Goal: Task Accomplishment & Management: Manage account settings

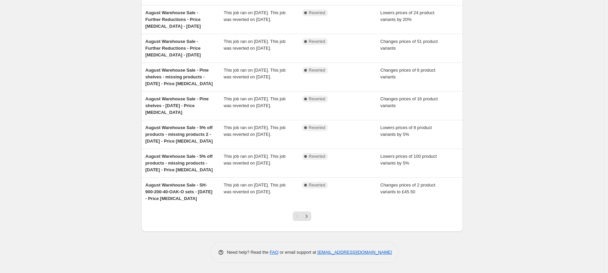
scroll to position [149, 0]
click at [308, 215] on icon "Next" at bounding box center [306, 216] width 7 height 7
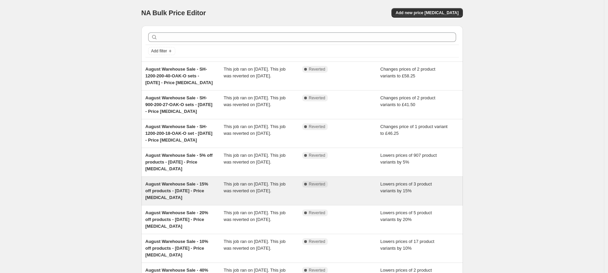
scroll to position [143, 0]
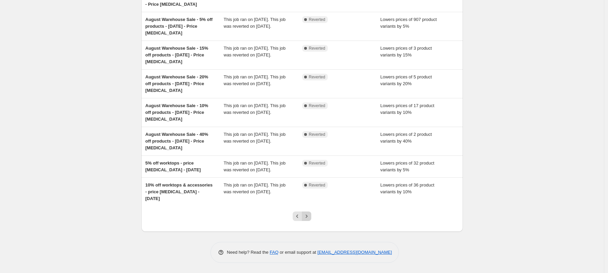
click at [310, 213] on icon "Next" at bounding box center [306, 216] width 7 height 7
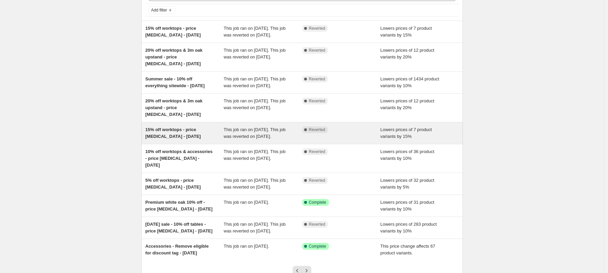
scroll to position [98, 0]
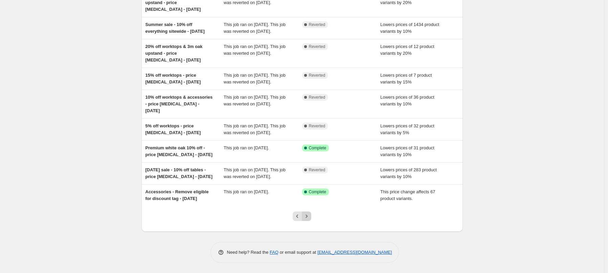
click at [305, 220] on icon "Next" at bounding box center [306, 216] width 7 height 7
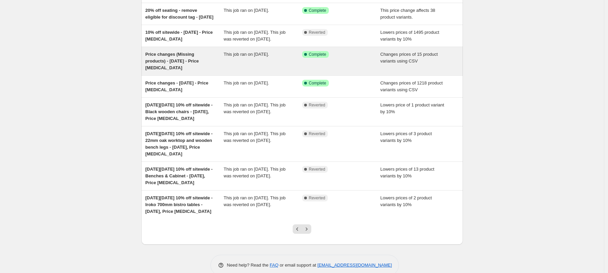
scroll to position [136, 0]
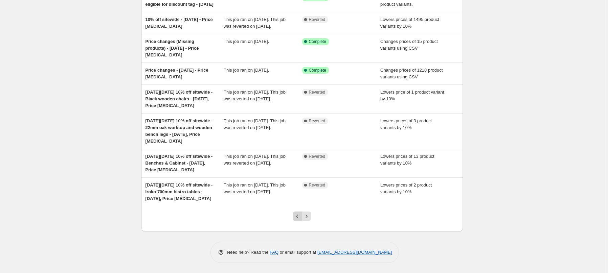
click at [296, 216] on icon "Previous" at bounding box center [297, 216] width 7 height 7
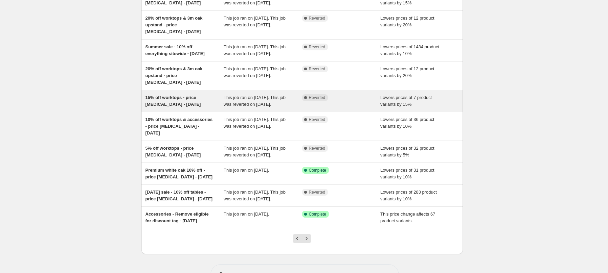
scroll to position [129, 0]
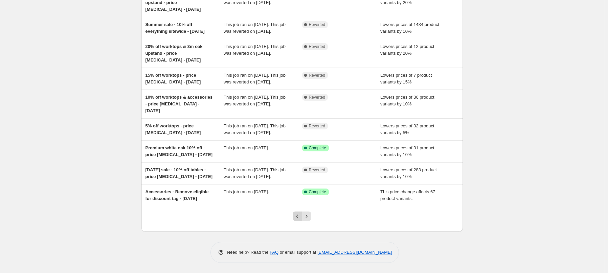
click at [298, 216] on icon "Previous" at bounding box center [297, 216] width 7 height 7
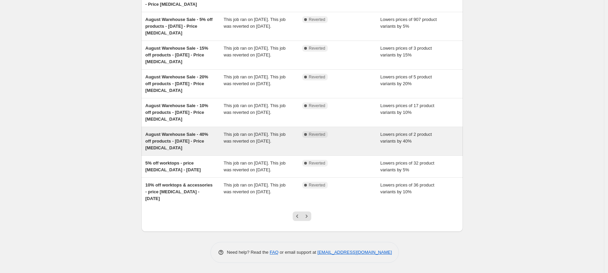
scroll to position [143, 0]
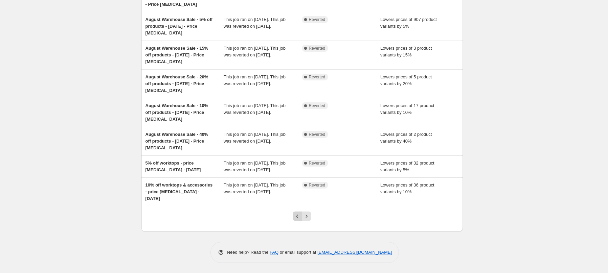
click at [301, 218] on icon "Previous" at bounding box center [297, 216] width 7 height 7
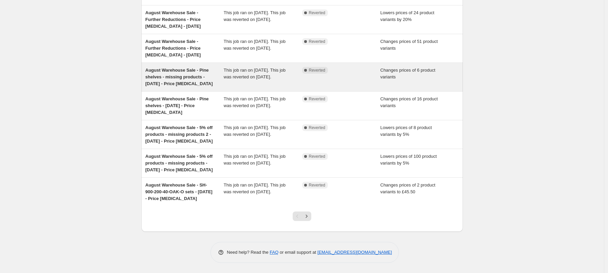
scroll to position [138, 0]
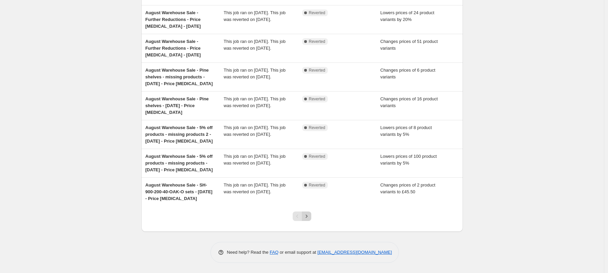
click at [306, 220] on icon "Next" at bounding box center [306, 216] width 7 height 7
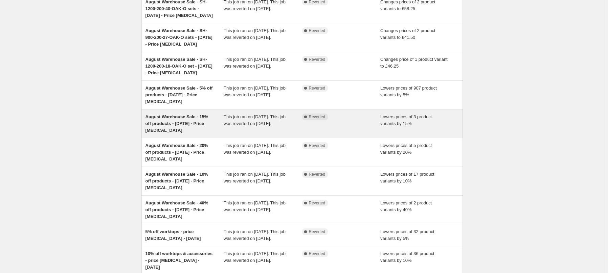
scroll to position [143, 0]
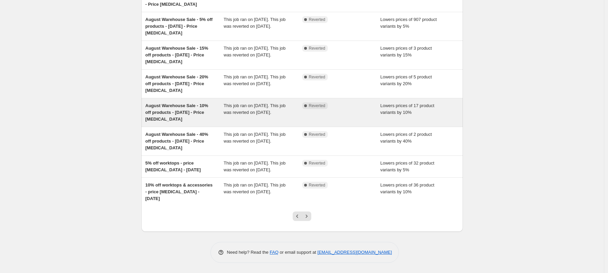
click at [187, 103] on span "August Warehouse Sale - 10% off products - [DATE] - Price [MEDICAL_DATA]" at bounding box center [176, 112] width 63 height 19
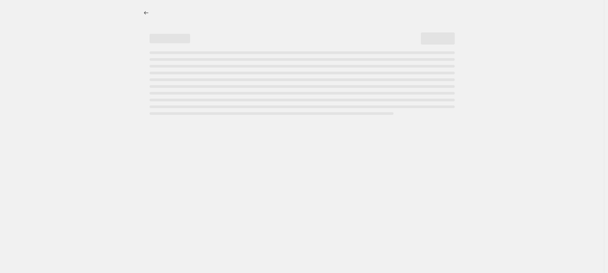
select select "percentage"
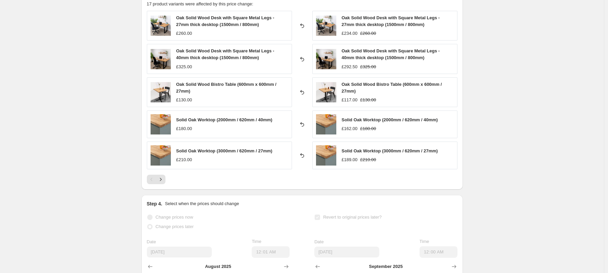
scroll to position [497, 0]
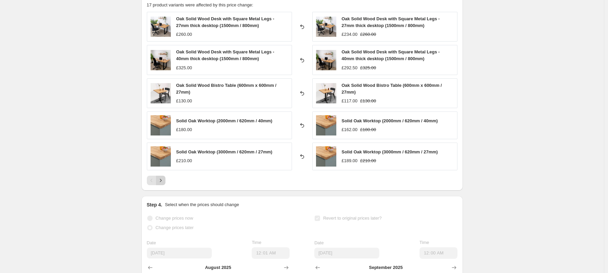
click at [163, 177] on icon "Next" at bounding box center [160, 180] width 7 height 7
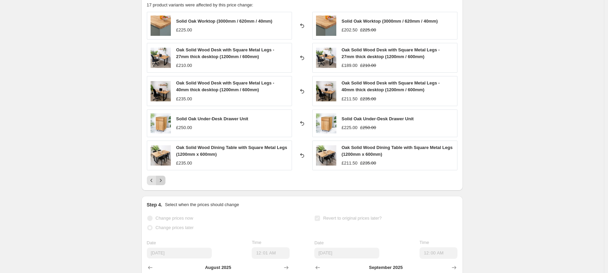
click at [164, 177] on icon "Next" at bounding box center [160, 180] width 7 height 7
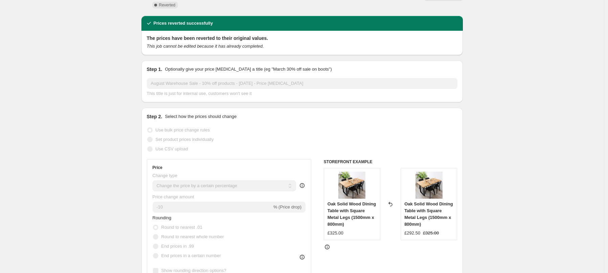
scroll to position [0, 0]
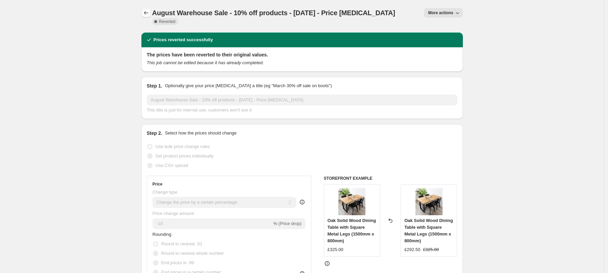
click at [147, 14] on icon "Price change jobs" at bounding box center [146, 12] width 7 height 7
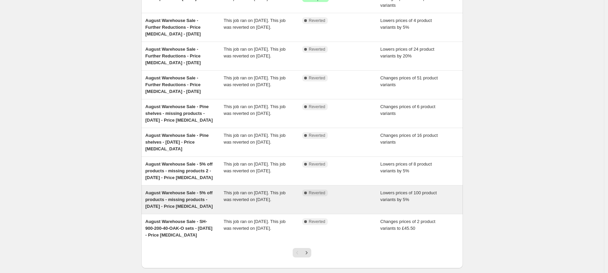
scroll to position [130, 0]
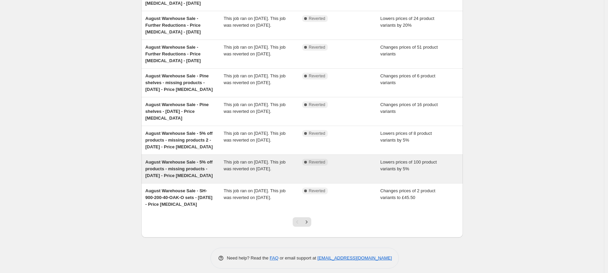
click at [165, 178] on span "August Warehouse Sale - 5% off products - missing products - [DATE] - Price [ME…" at bounding box center [178, 169] width 67 height 19
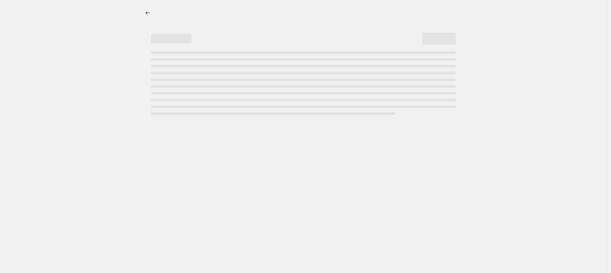
select select "percentage"
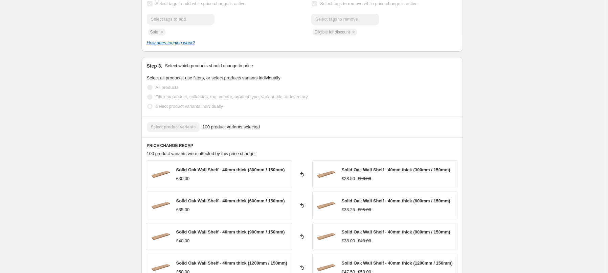
scroll to position [490, 0]
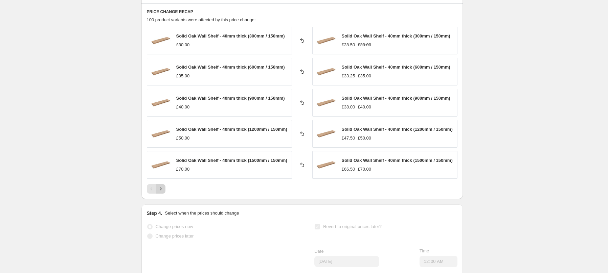
click at [162, 192] on icon "Next" at bounding box center [160, 189] width 7 height 7
click at [163, 192] on icon "Next" at bounding box center [160, 189] width 7 height 7
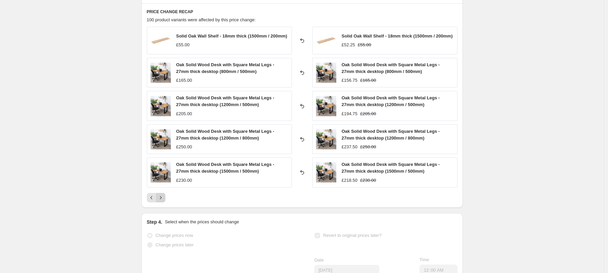
click at [164, 201] on icon "Next" at bounding box center [160, 197] width 7 height 7
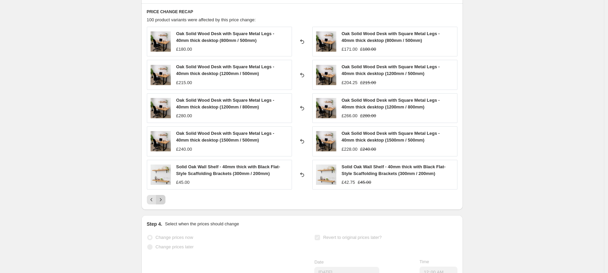
click at [164, 201] on icon "Next" at bounding box center [160, 199] width 7 height 7
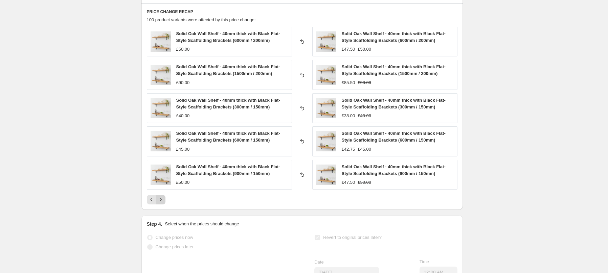
click at [164, 201] on icon "Next" at bounding box center [160, 199] width 7 height 7
click at [163, 201] on icon "Next" at bounding box center [160, 199] width 7 height 7
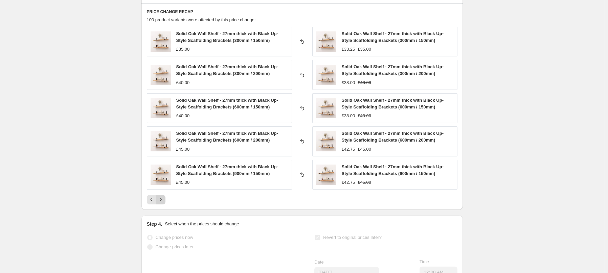
click at [163, 201] on icon "Next" at bounding box center [160, 199] width 7 height 7
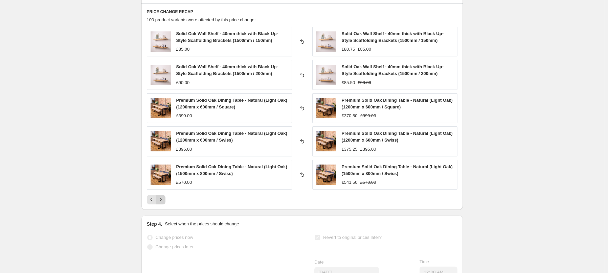
click at [163, 201] on icon "Next" at bounding box center [160, 199] width 7 height 7
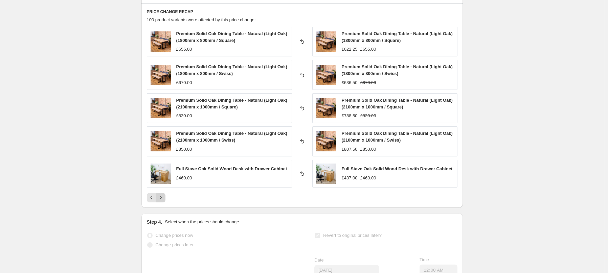
click at [163, 201] on icon "Next" at bounding box center [160, 197] width 7 height 7
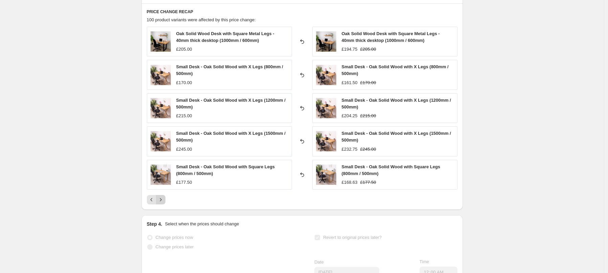
click at [164, 198] on icon "Next" at bounding box center [160, 199] width 7 height 7
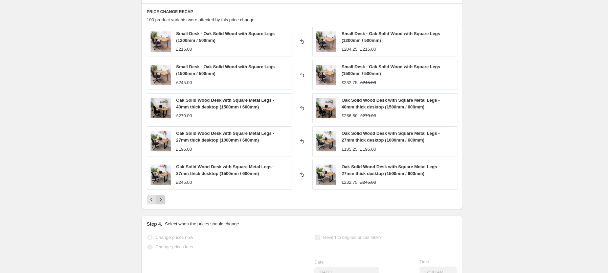
click at [164, 198] on icon "Next" at bounding box center [160, 199] width 7 height 7
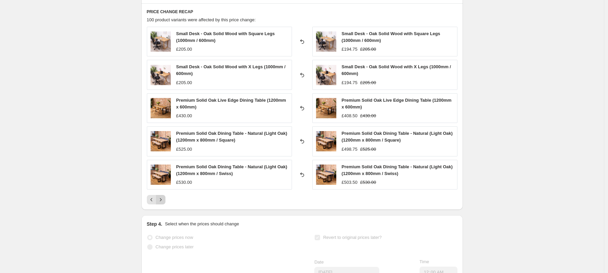
click at [165, 198] on div "Pagination" at bounding box center [160, 199] width 9 height 9
